Goal: Task Accomplishment & Management: Complete application form

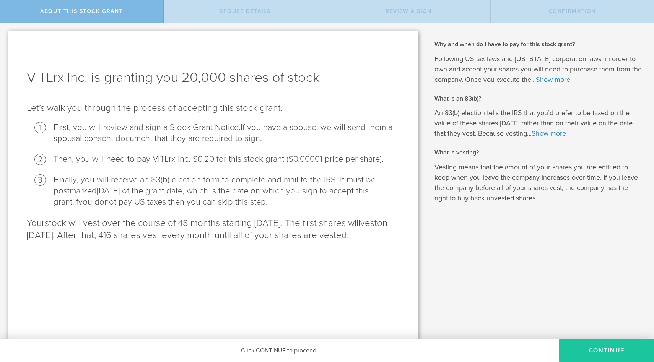
click at [602, 351] on button "CONTINUE" at bounding box center [606, 350] width 95 height 23
click at [397, 281] on div "VITLrx Inc. is granting you 20,000 shares of stock Let’s walk you through the p…" at bounding box center [213, 185] width 410 height 309
click at [603, 349] on button "CONTINUE" at bounding box center [606, 350] width 95 height 23
click at [596, 348] on button "CONTINUE" at bounding box center [606, 350] width 95 height 23
click at [382, 235] on p "Your stock will vest over the course of 48 months starting September 10, 2025. …" at bounding box center [213, 229] width 372 height 24
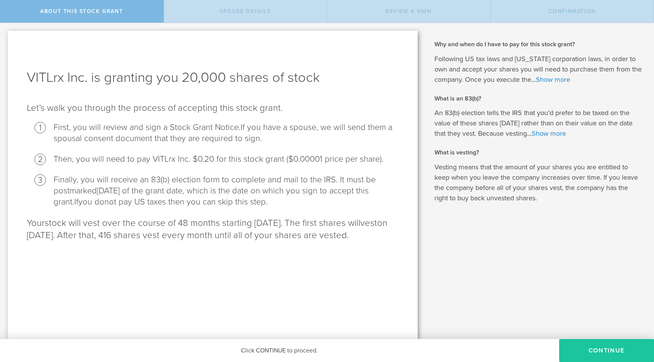
click at [598, 350] on button "CONTINUE" at bounding box center [606, 350] width 95 height 23
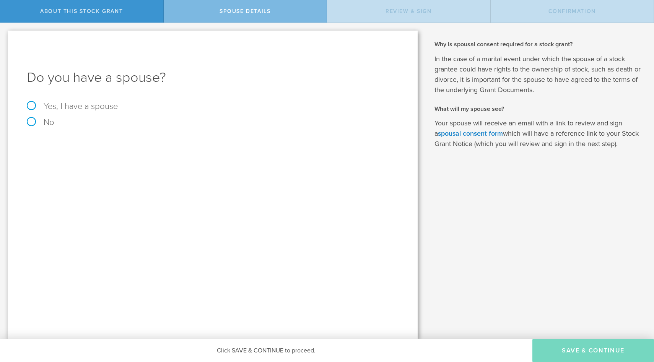
click at [36, 122] on label "No" at bounding box center [213, 122] width 372 height 8
click at [5, 35] on input "No" at bounding box center [2, 29] width 5 height 12
radio input "true"
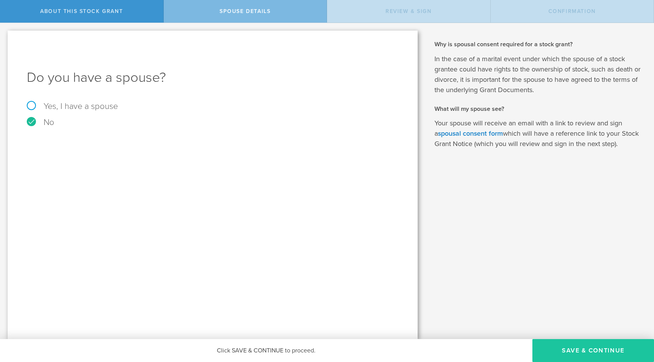
click at [601, 352] on button "Save & Continue" at bounding box center [593, 350] width 122 height 23
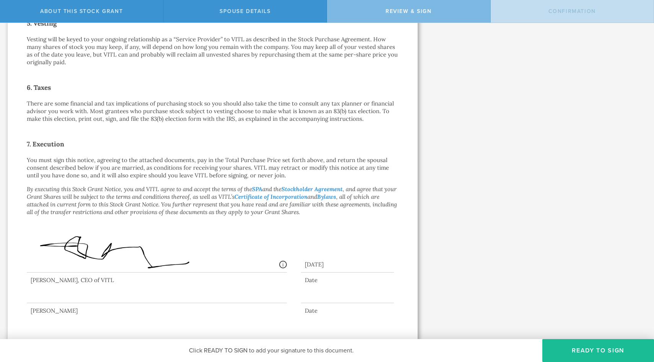
scroll to position [476, 0]
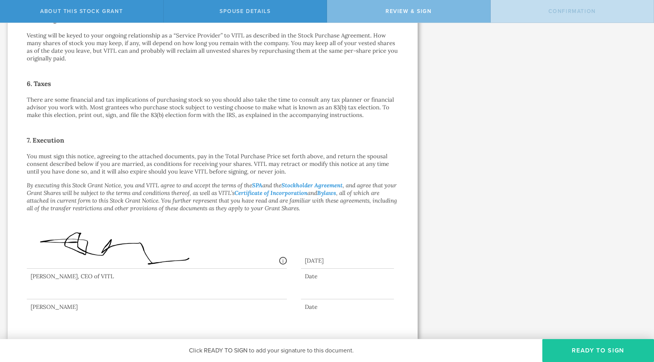
click at [580, 344] on button "Ready to Sign" at bounding box center [598, 350] width 112 height 23
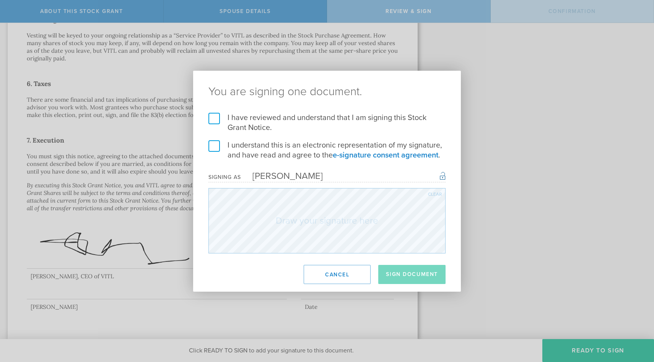
click at [213, 115] on label "I have reviewed and understand that I am signing this Stock Grant Notice." at bounding box center [326, 123] width 237 height 20
click at [0, 0] on input "I have reviewed and understand that I am signing this Stock Grant Notice." at bounding box center [0, 0] width 0 height 0
click at [212, 143] on label "I understand this is an electronic representation of my signature, and have rea…" at bounding box center [326, 150] width 237 height 20
click at [0, 0] on input "I understand this is an electronic representation of my signature, and have rea…" at bounding box center [0, 0] width 0 height 0
click at [410, 272] on button "Sign Document" at bounding box center [411, 274] width 67 height 19
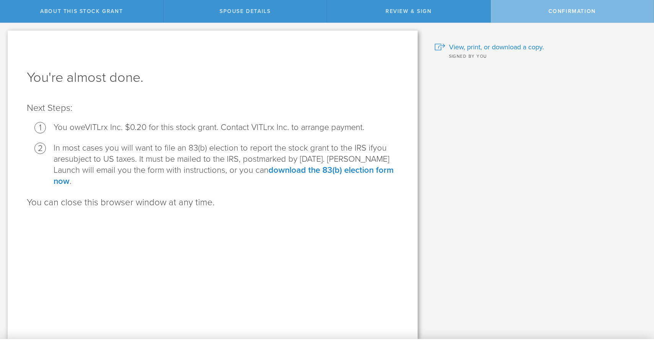
scroll to position [0, 0]
click at [489, 45] on span "View, print, or download a copy." at bounding box center [496, 47] width 95 height 10
